Goal: Navigation & Orientation: Find specific page/section

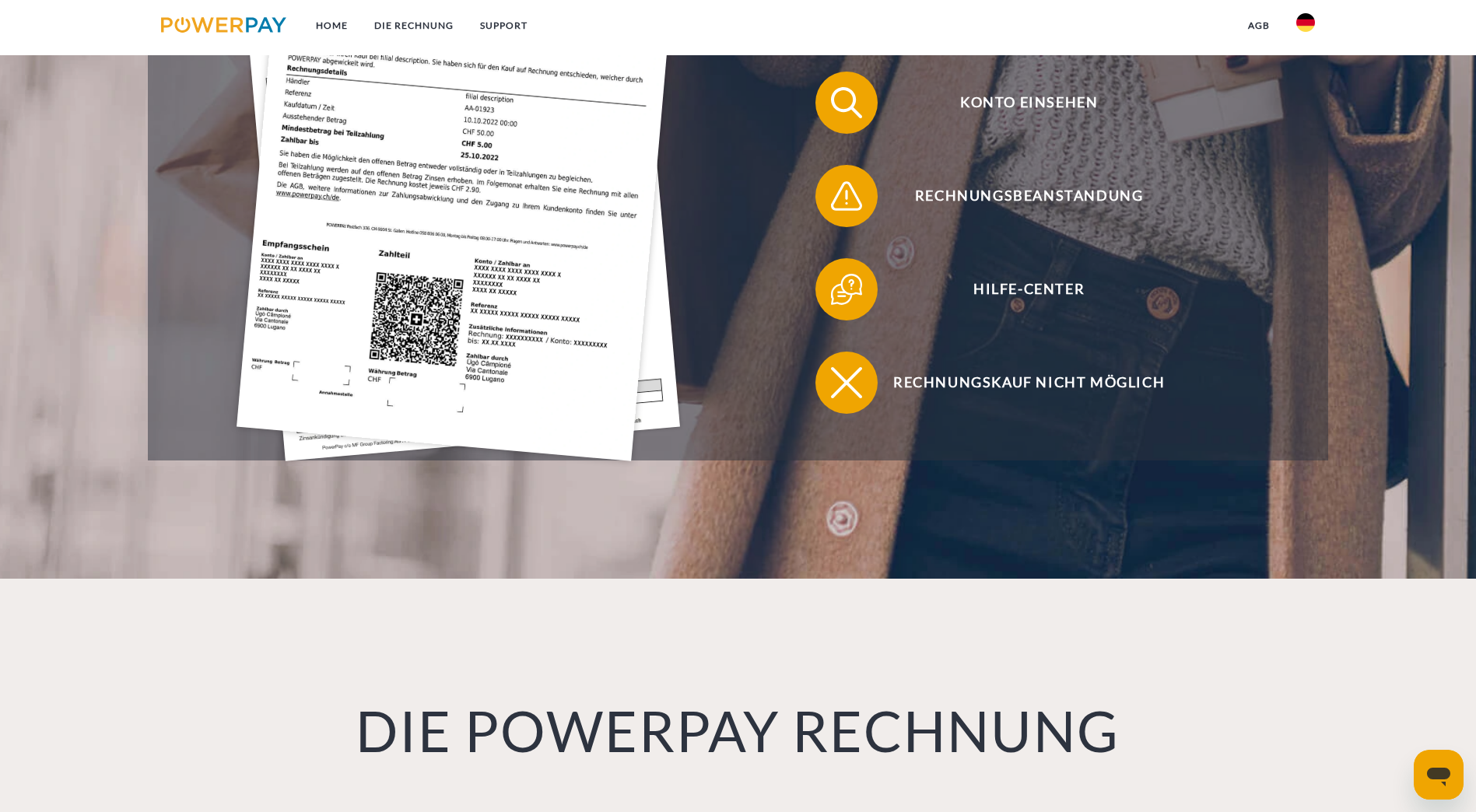
scroll to position [623, 0]
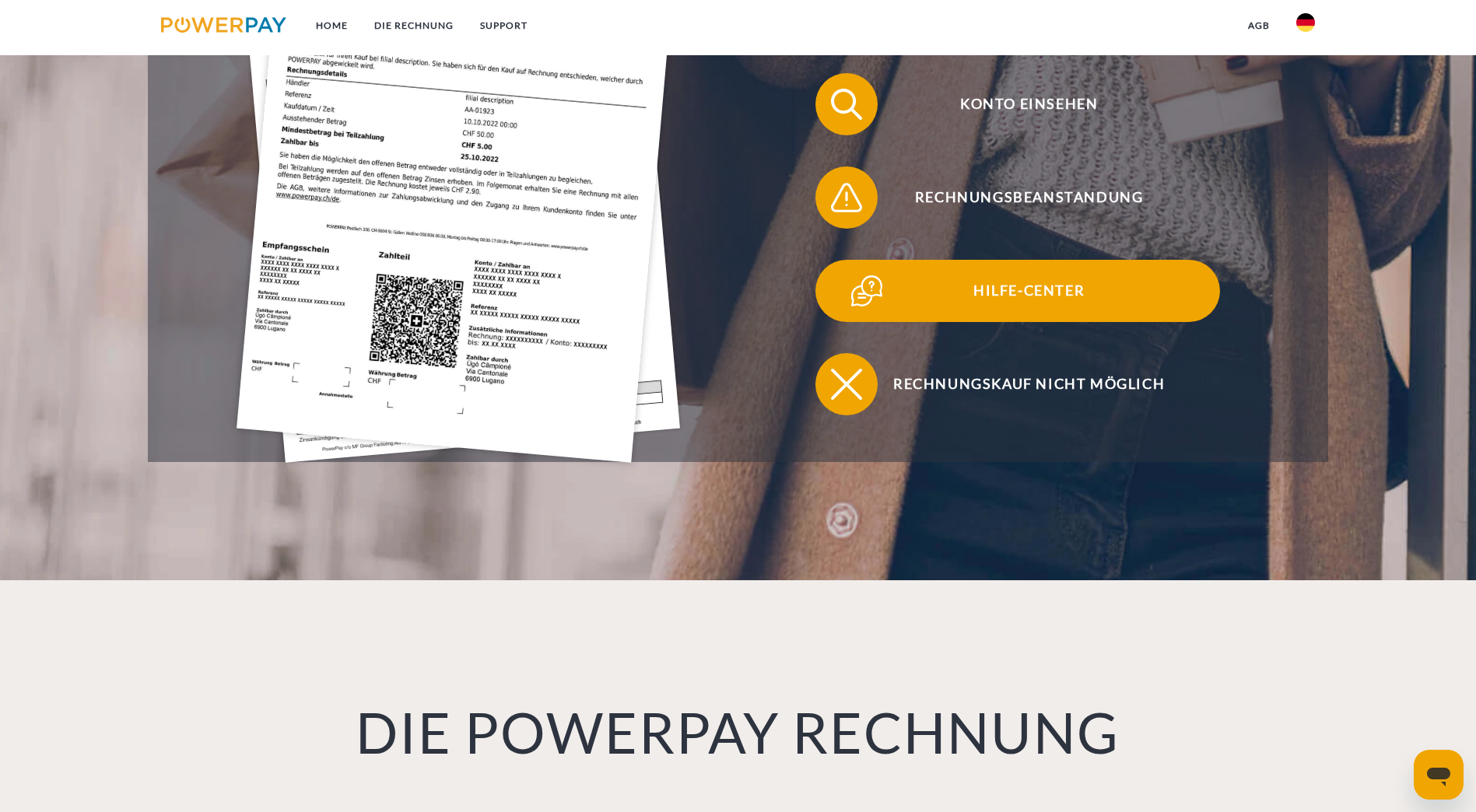
click at [838, 260] on span "Hilfe-Center" at bounding box center [1029, 290] width 382 height 63
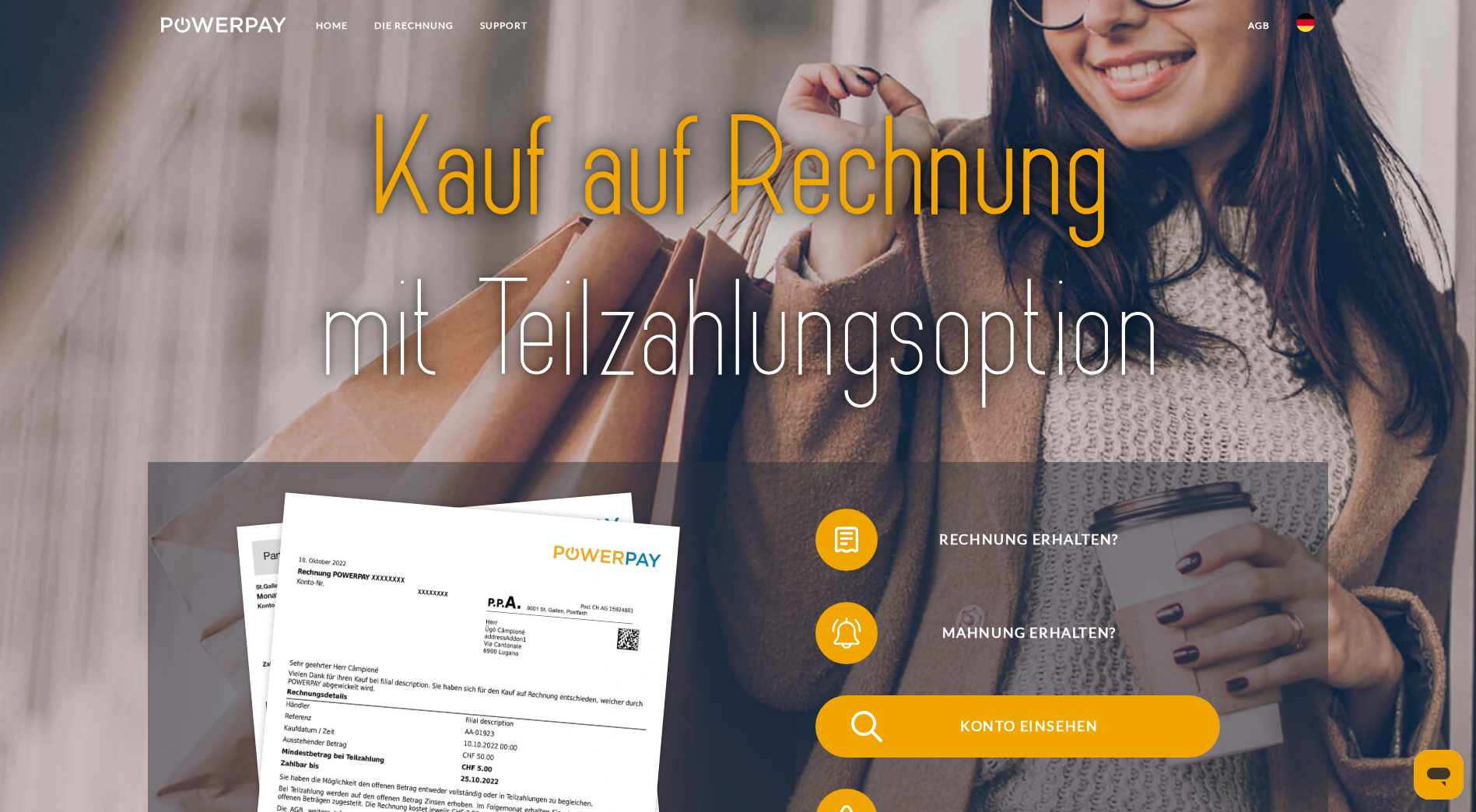
click at [838, 695] on span "Konto einsehen" at bounding box center [1029, 726] width 382 height 63
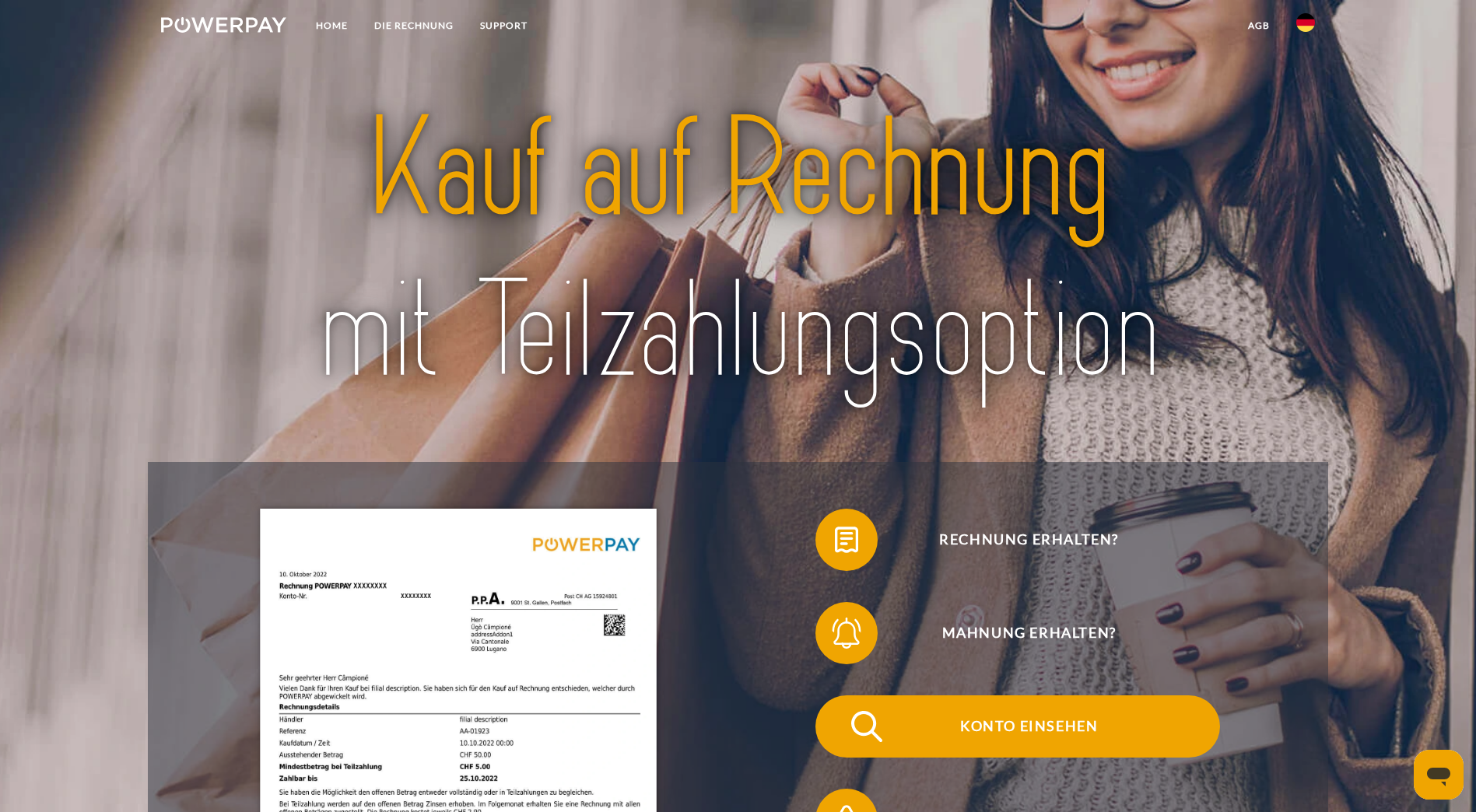
click at [838, 699] on span "Konto einsehen" at bounding box center [1029, 726] width 382 height 63
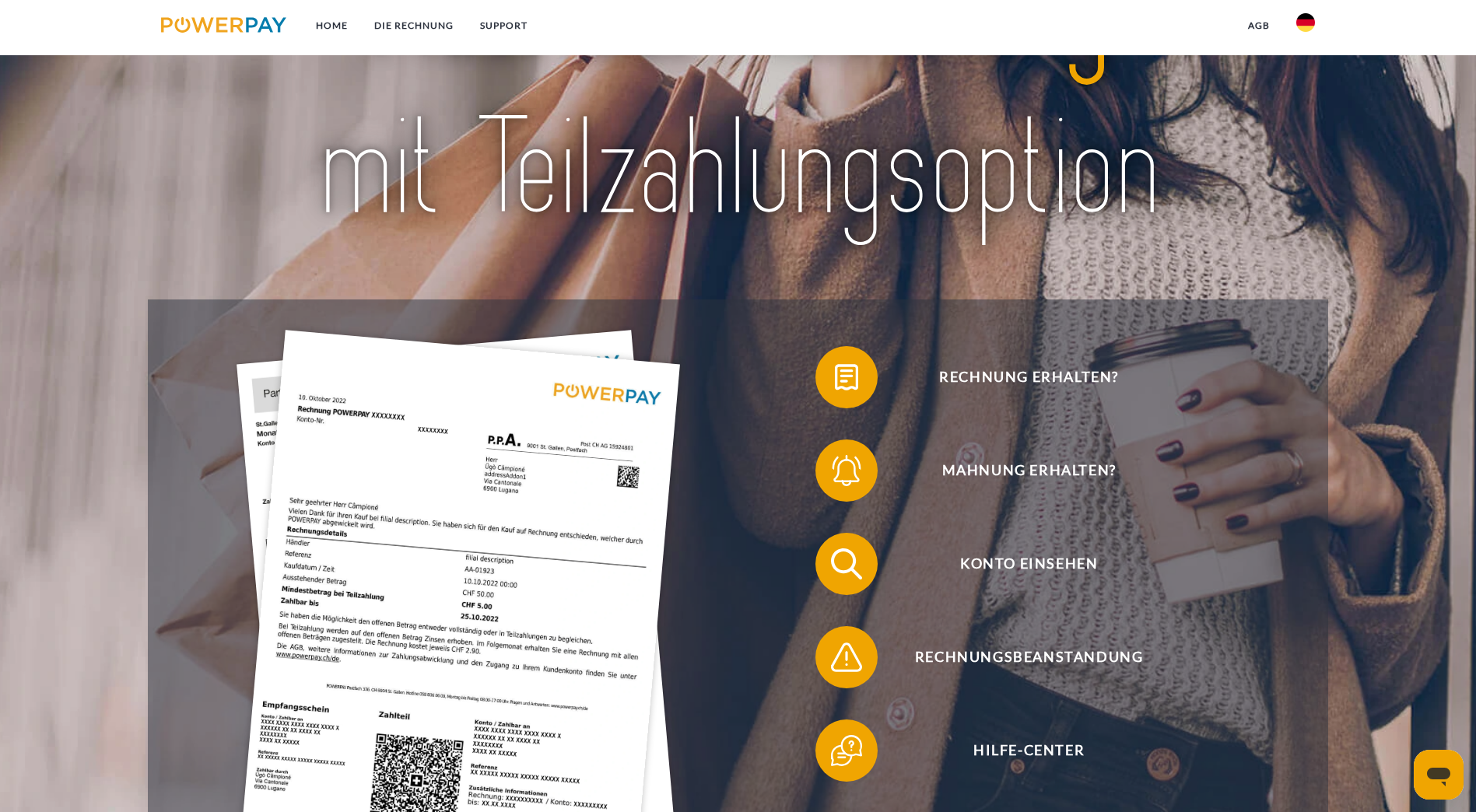
scroll to position [234, 0]
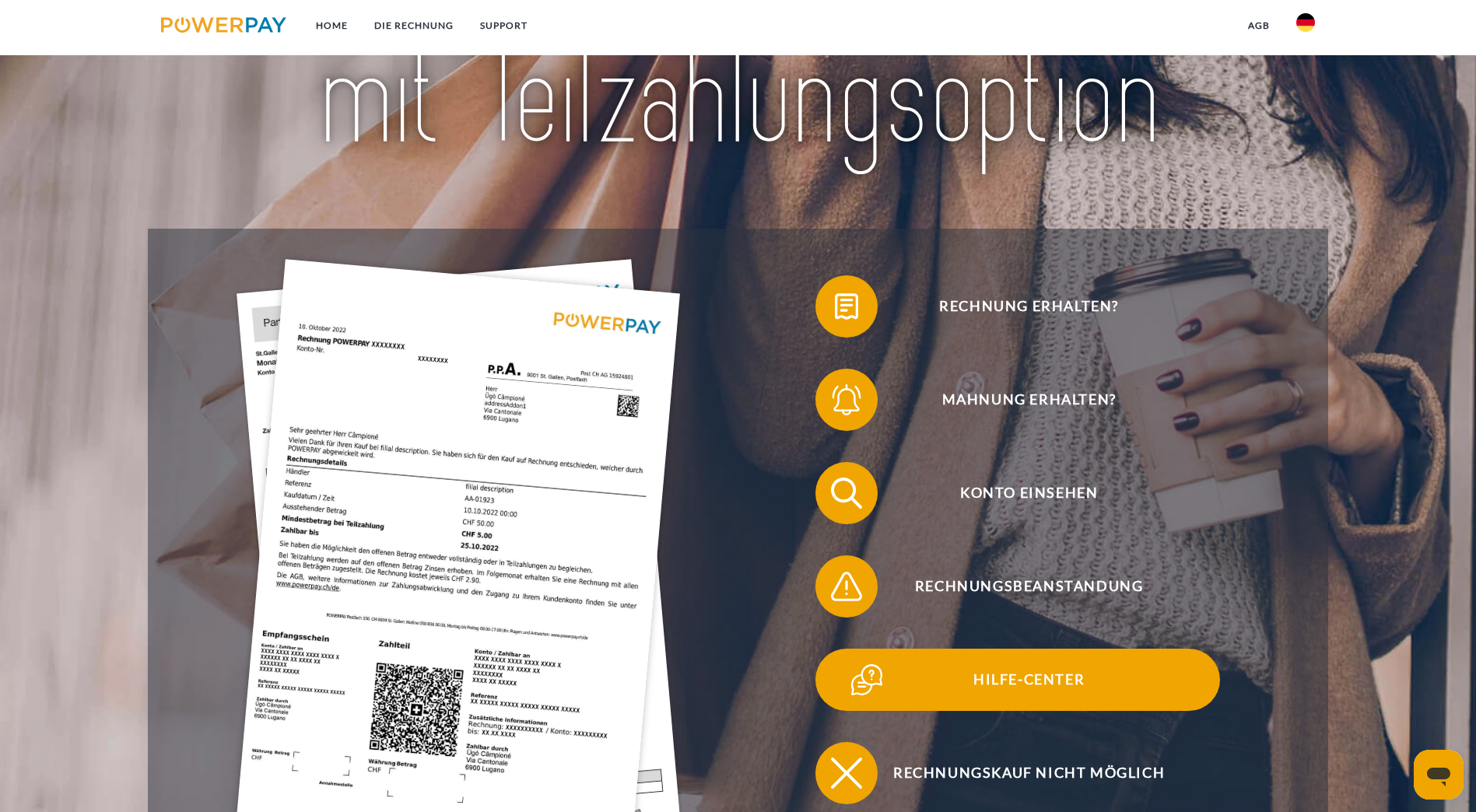
click at [838, 648] on span "Hilfe-Center" at bounding box center [1029, 679] width 382 height 63
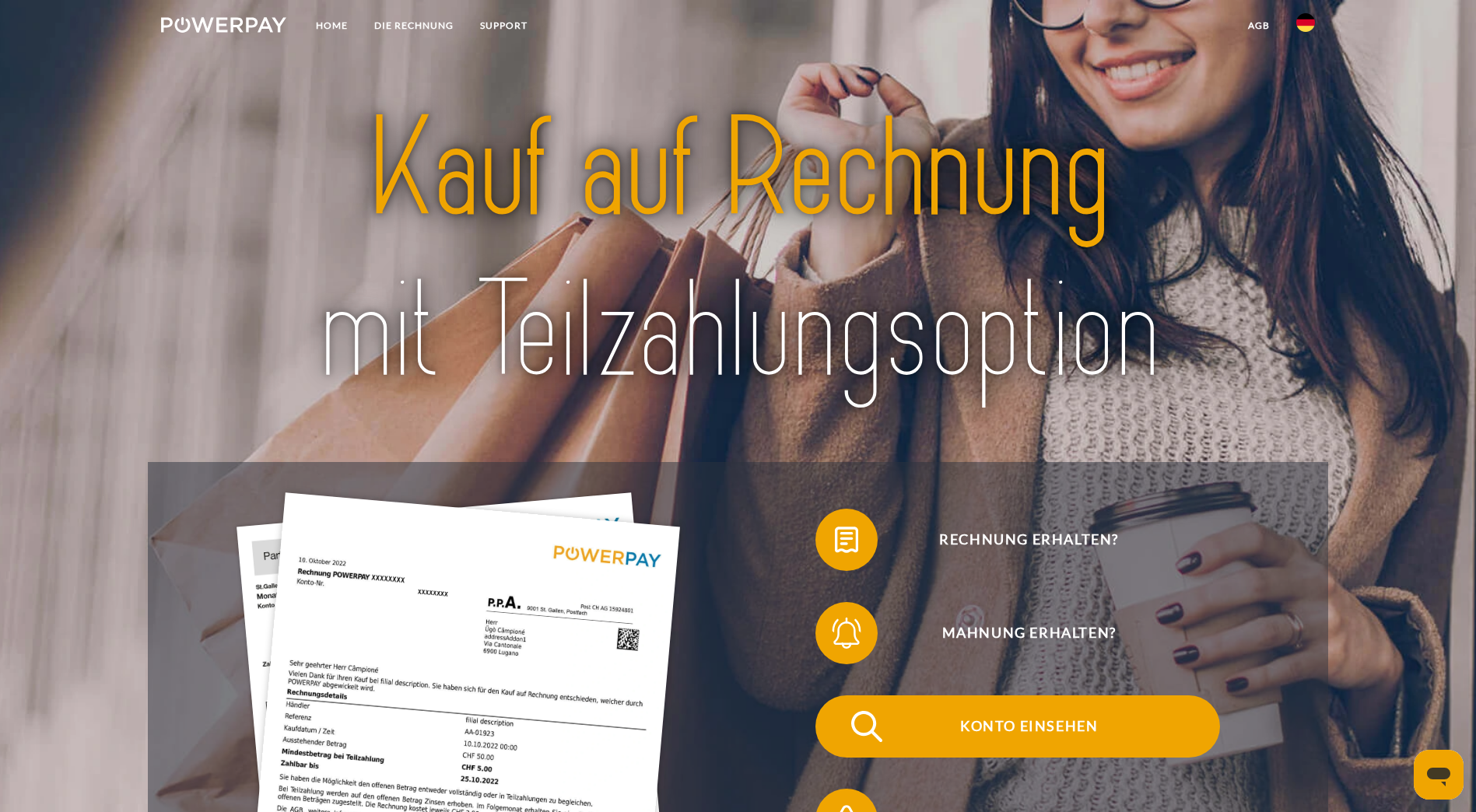
click at [838, 695] on span "Konto einsehen" at bounding box center [1029, 726] width 382 height 63
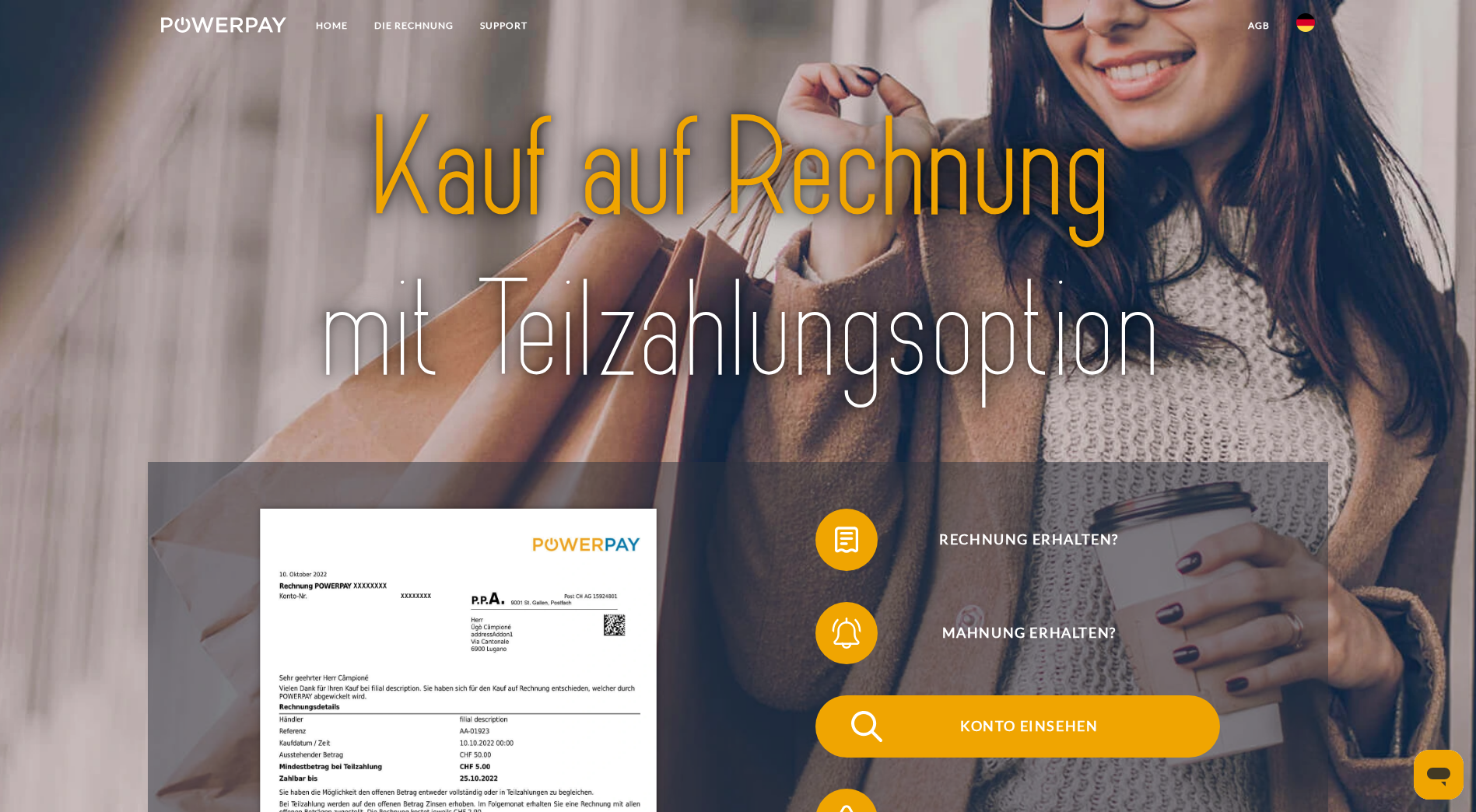
click at [838, 695] on span "Konto einsehen" at bounding box center [1029, 726] width 382 height 63
